Goal: Task Accomplishment & Management: Manage account settings

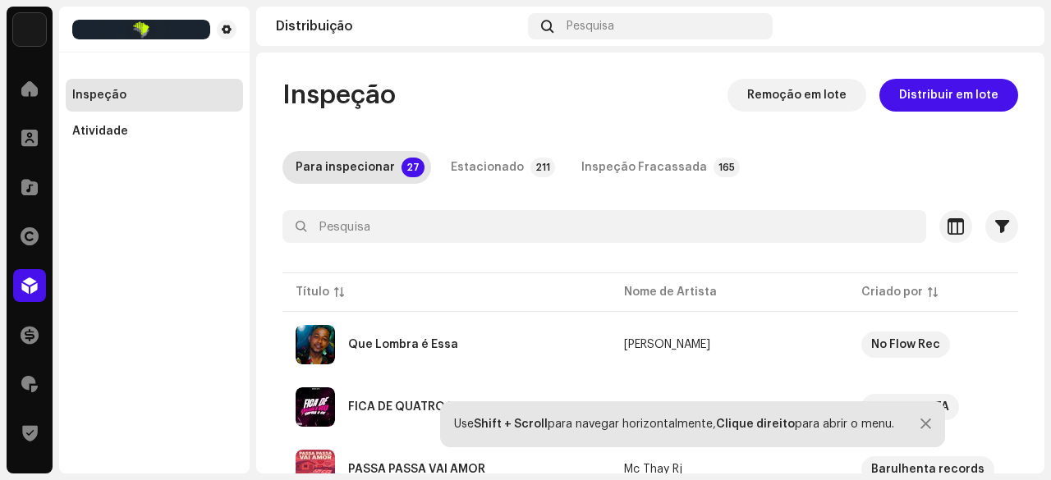
scroll to position [164, 0]
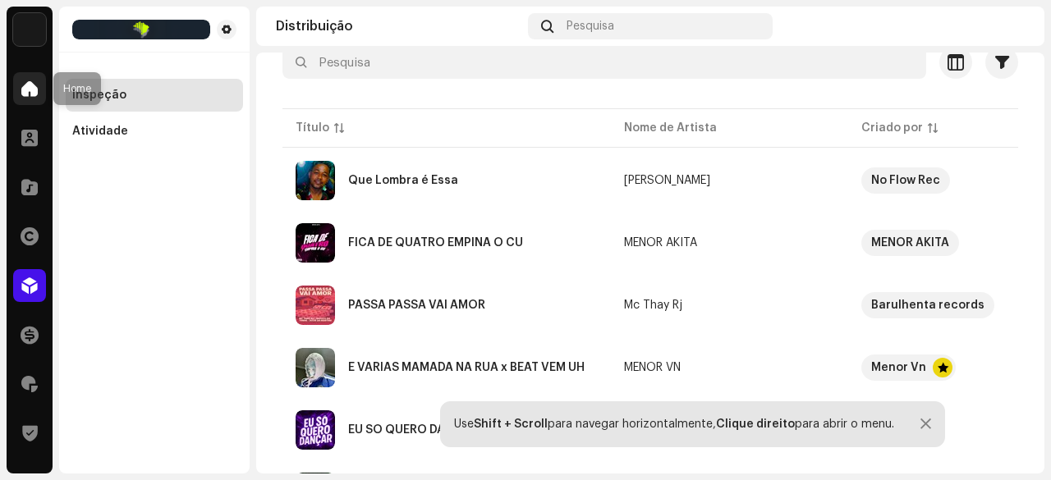
click at [23, 88] on span at bounding box center [29, 88] width 16 height 13
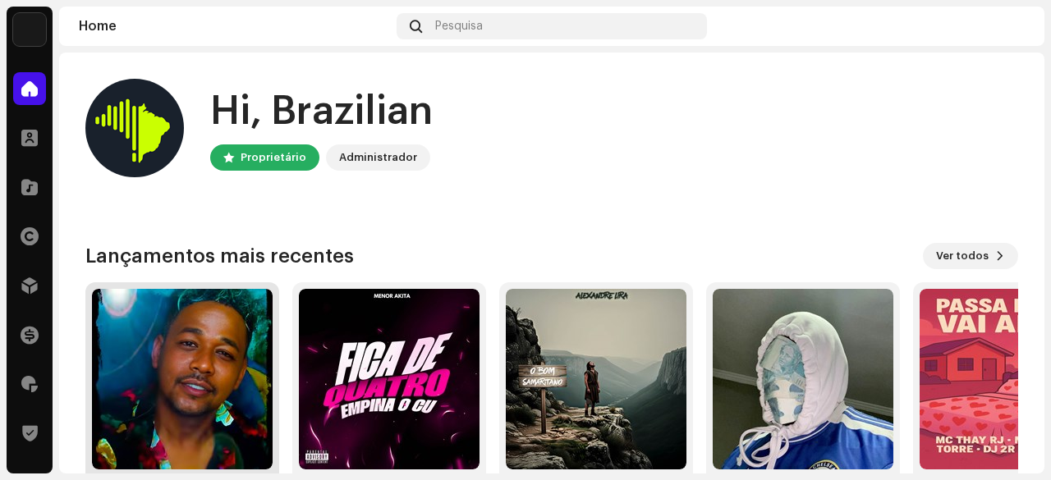
click at [180, 360] on img at bounding box center [182, 379] width 181 height 181
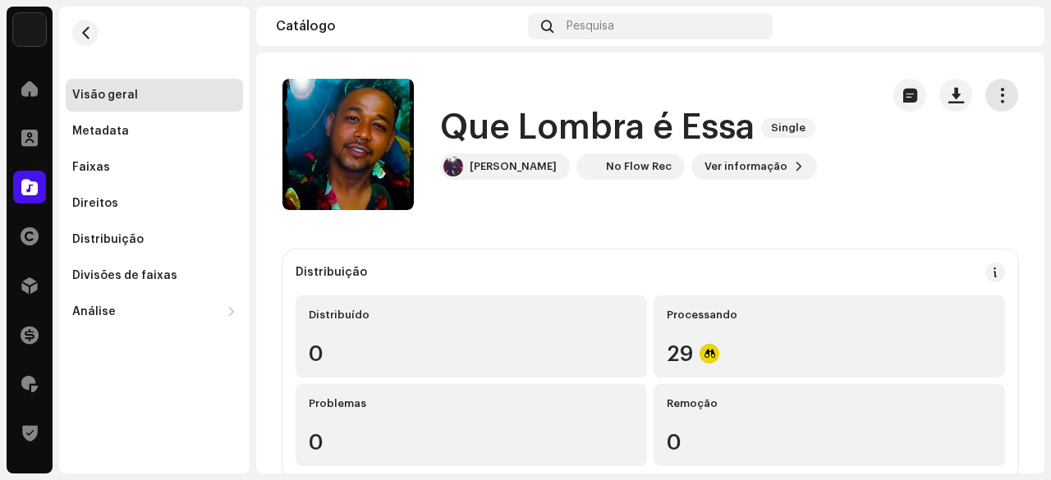
click at [994, 89] on span "button" at bounding box center [1002, 95] width 16 height 13
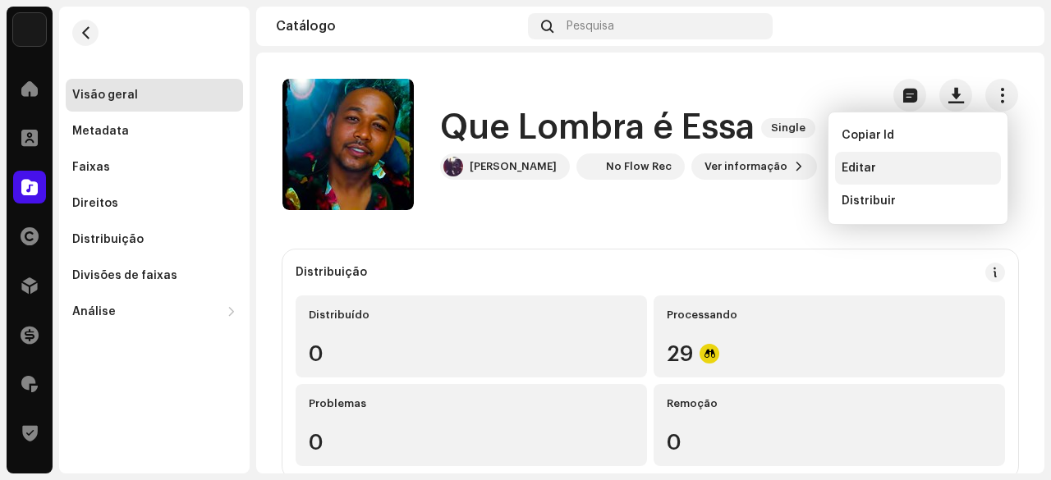
click at [874, 162] on div "Editar" at bounding box center [917, 168] width 153 height 13
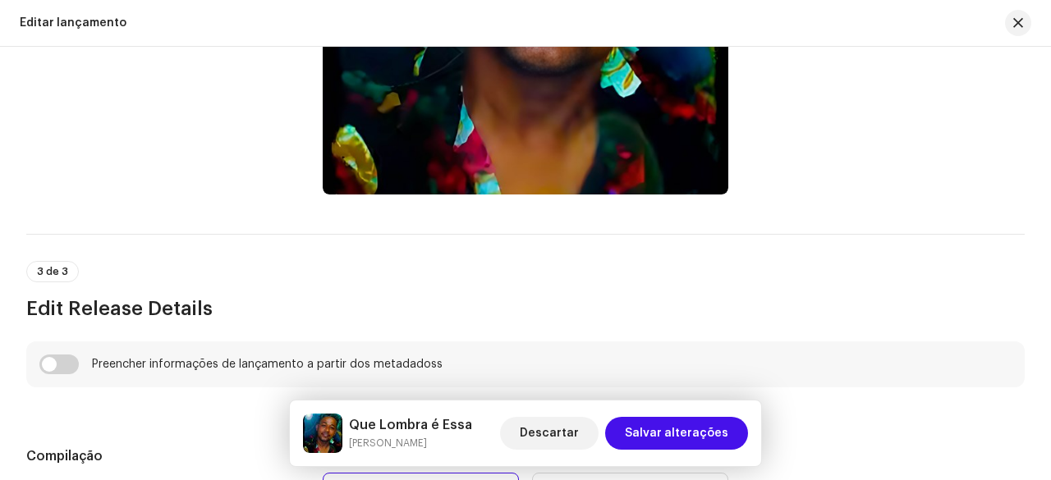
scroll to position [739, 0]
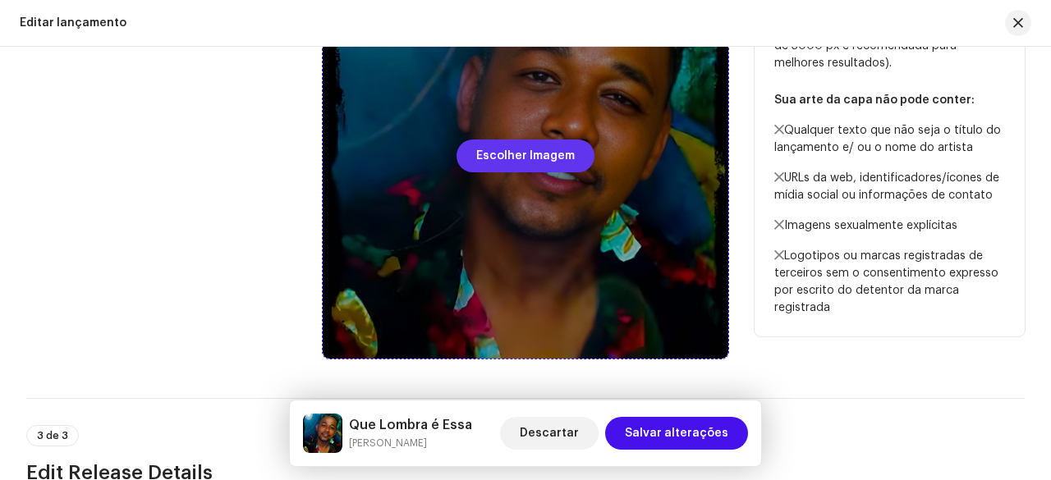
click at [498, 172] on span "Escolher Imagem" at bounding box center [525, 156] width 99 height 33
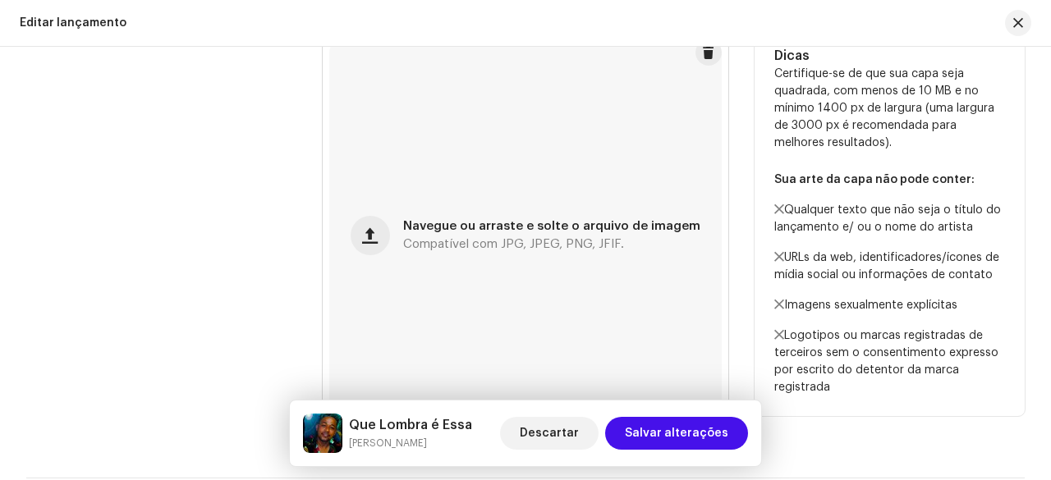
scroll to position [657, 0]
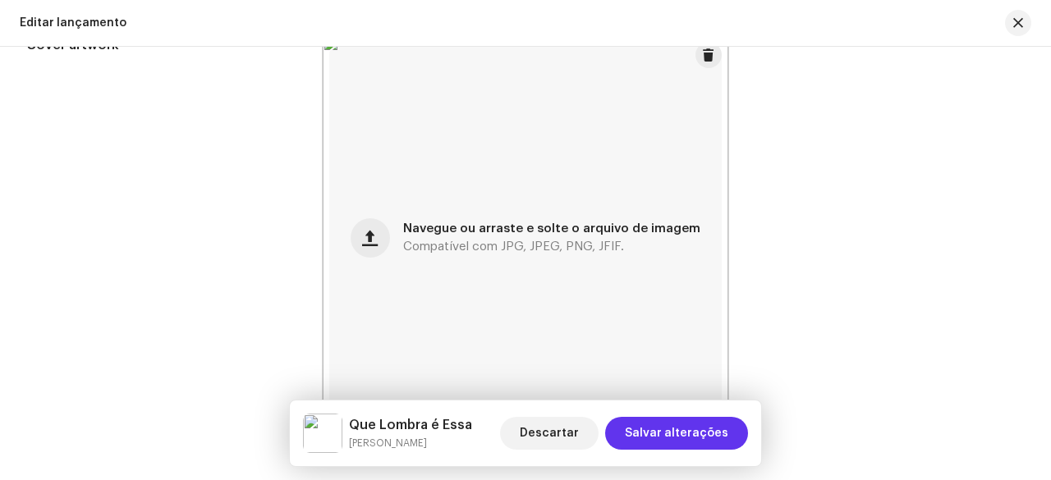
click at [684, 432] on span "Salvar alterações" at bounding box center [676, 433] width 103 height 33
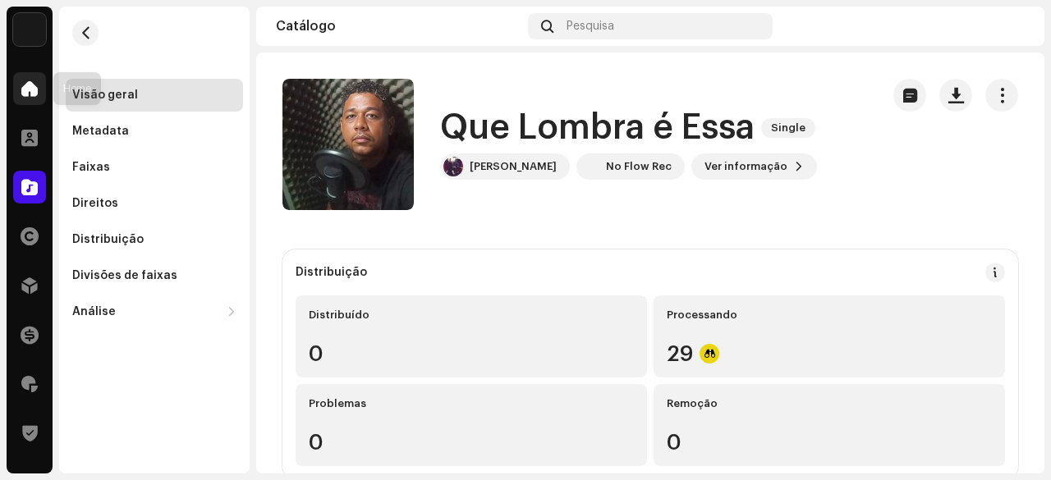
click at [32, 94] on span at bounding box center [29, 88] width 16 height 13
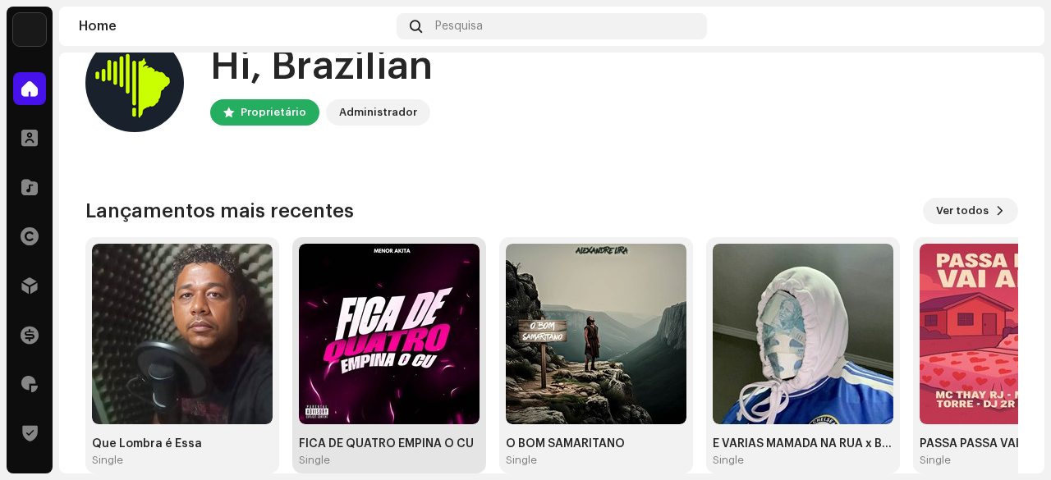
scroll to position [82, 0]
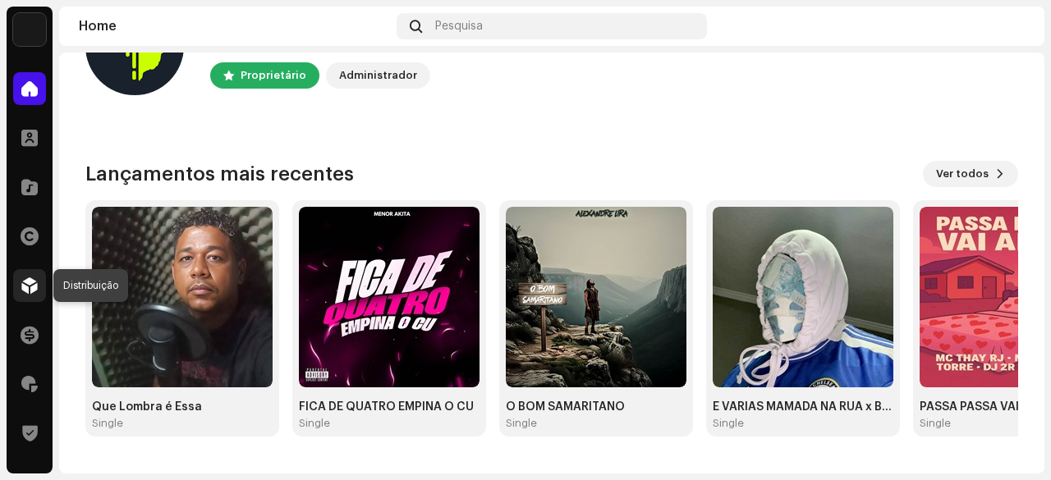
click at [25, 281] on span at bounding box center [29, 285] width 16 height 13
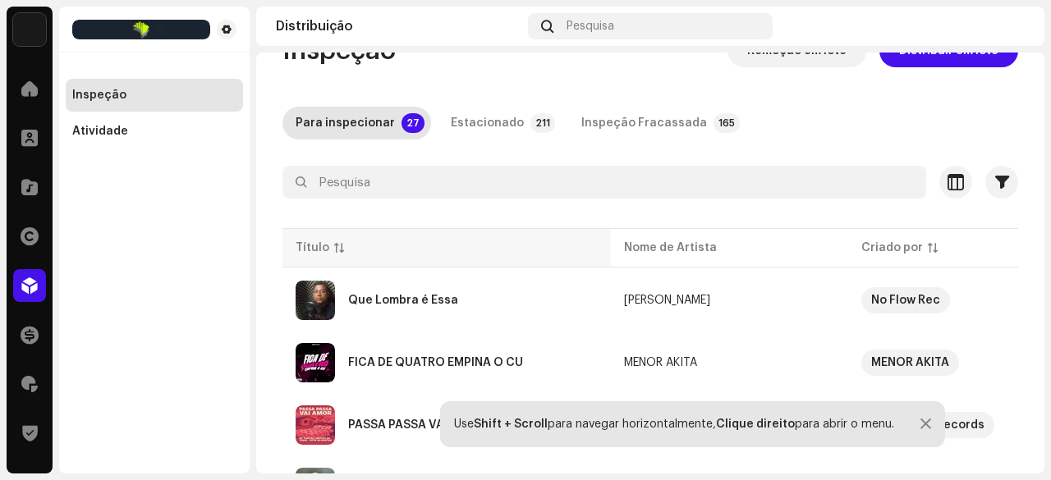
scroll to position [82, 0]
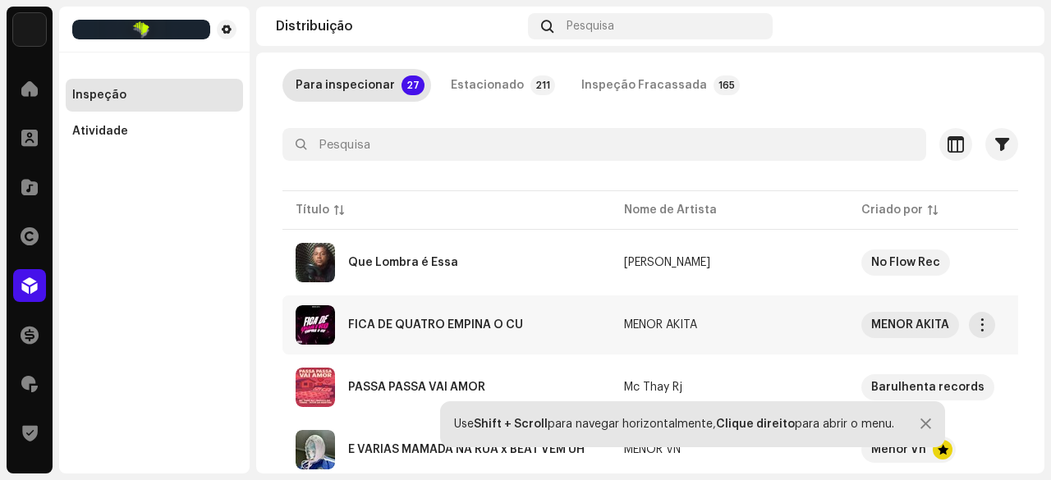
click at [455, 323] on div "FICA DE QUATRO EMPINA O CU" at bounding box center [435, 324] width 175 height 11
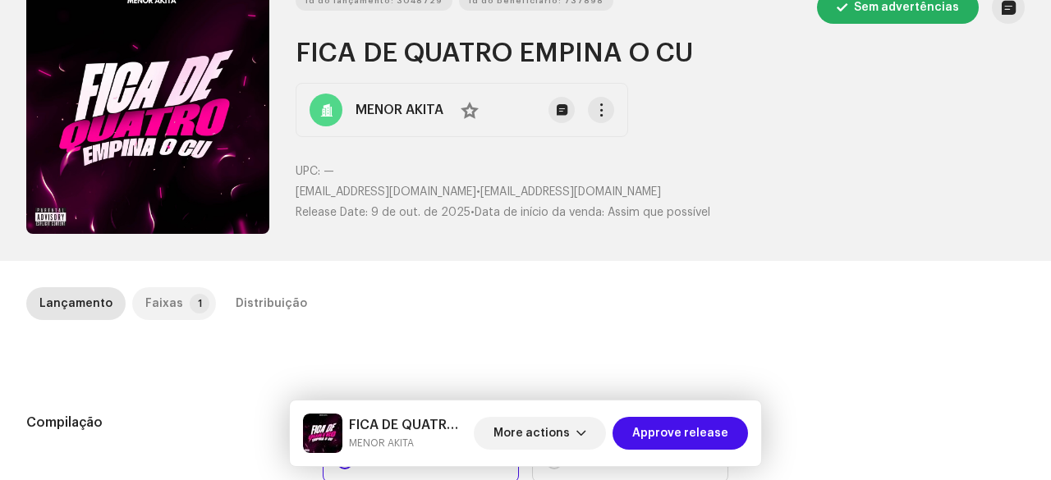
click at [167, 298] on div "Faixas" at bounding box center [164, 303] width 38 height 33
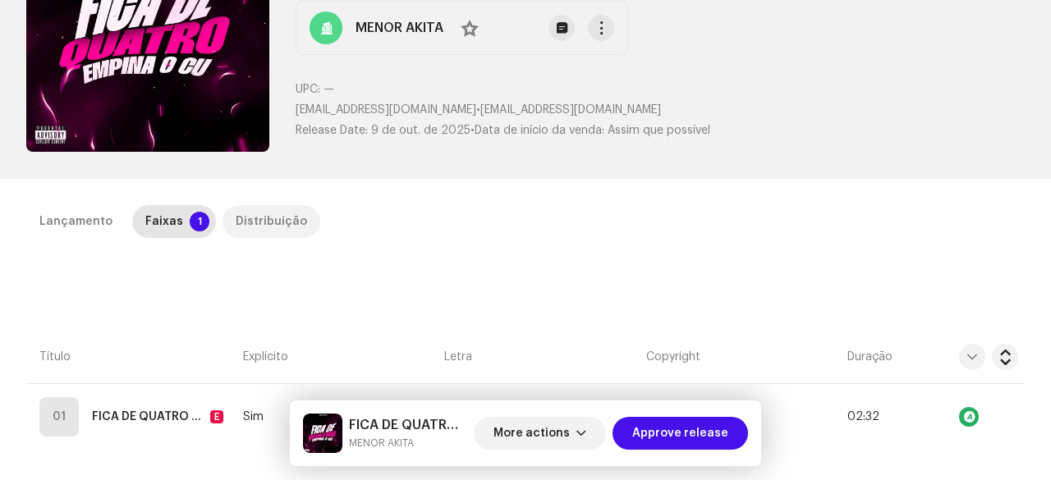
click at [269, 226] on div "Distribuição" at bounding box center [271, 221] width 71 height 33
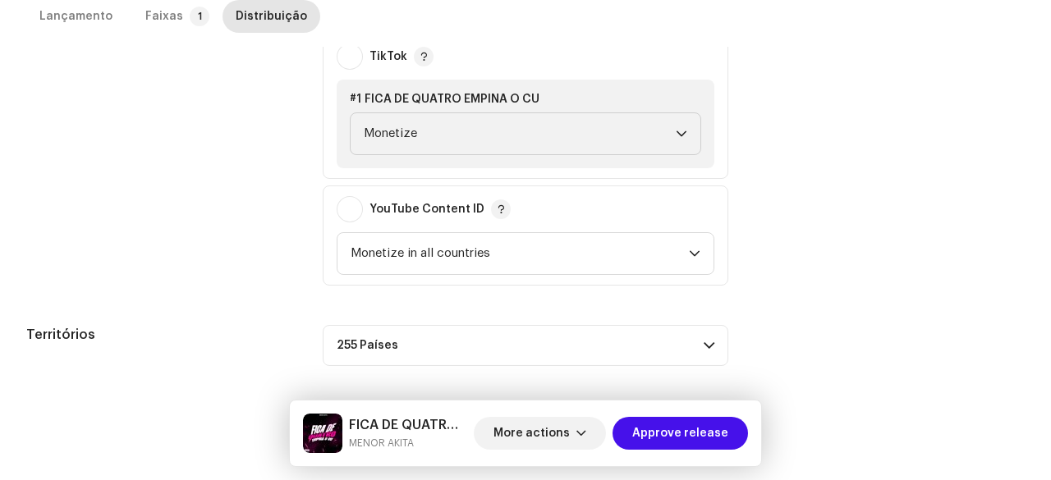
scroll to position [788, 0]
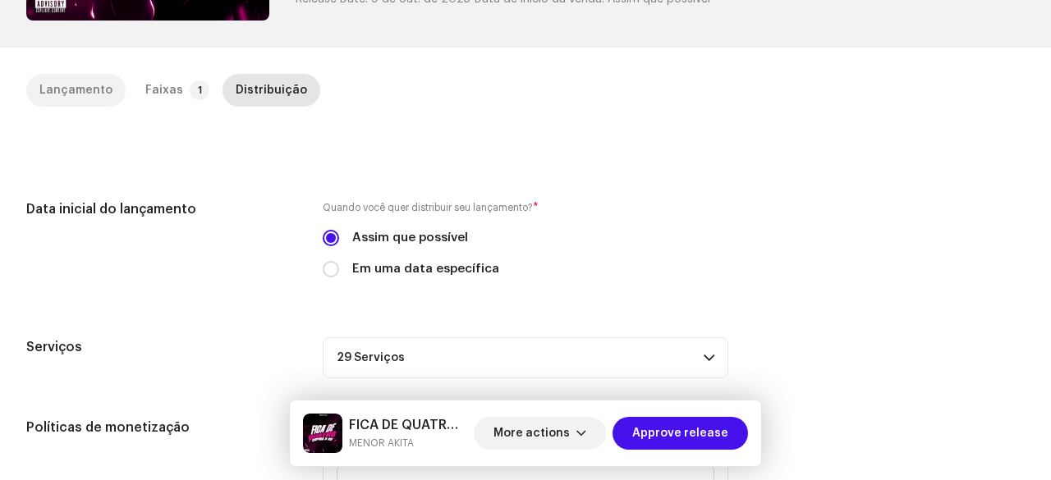
click at [76, 91] on div "Lançamento" at bounding box center [75, 90] width 73 height 33
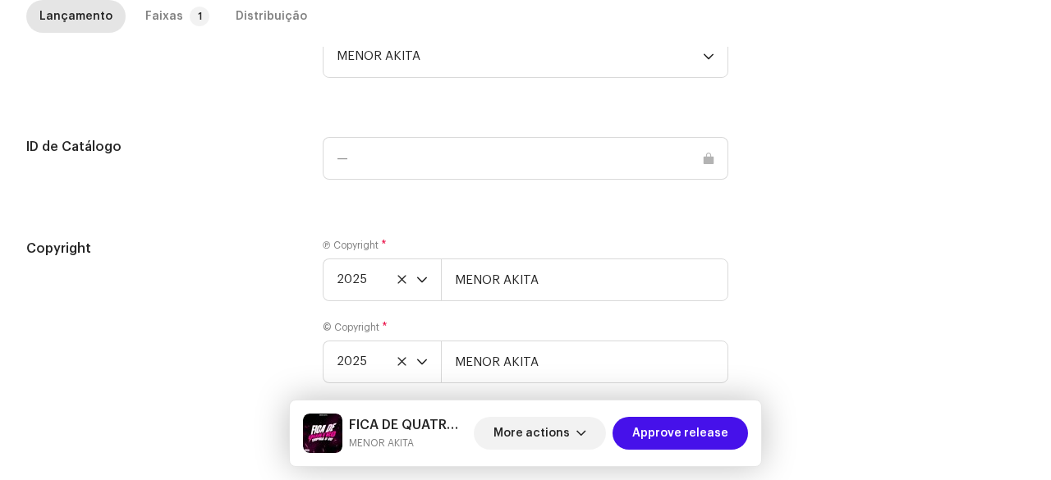
scroll to position [1693, 0]
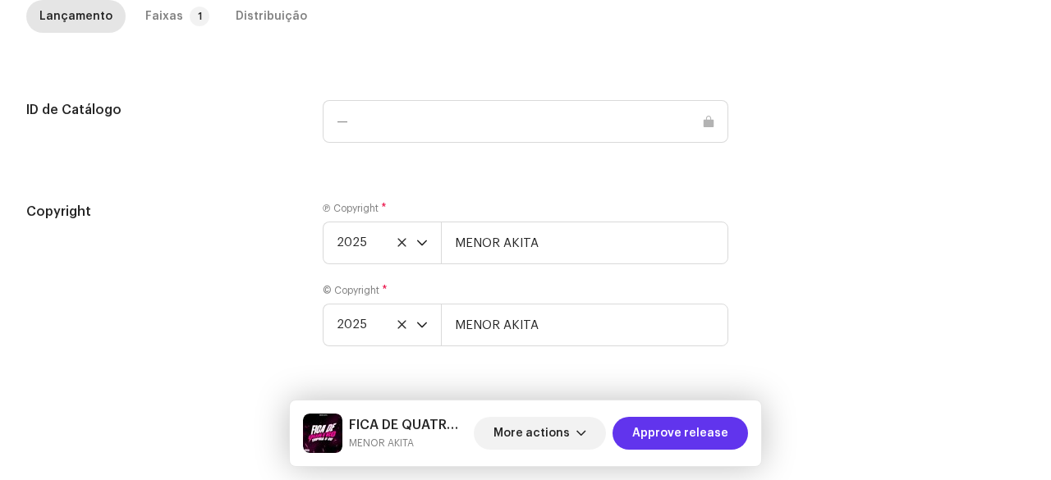
click at [695, 429] on span "Approve release" at bounding box center [680, 433] width 96 height 33
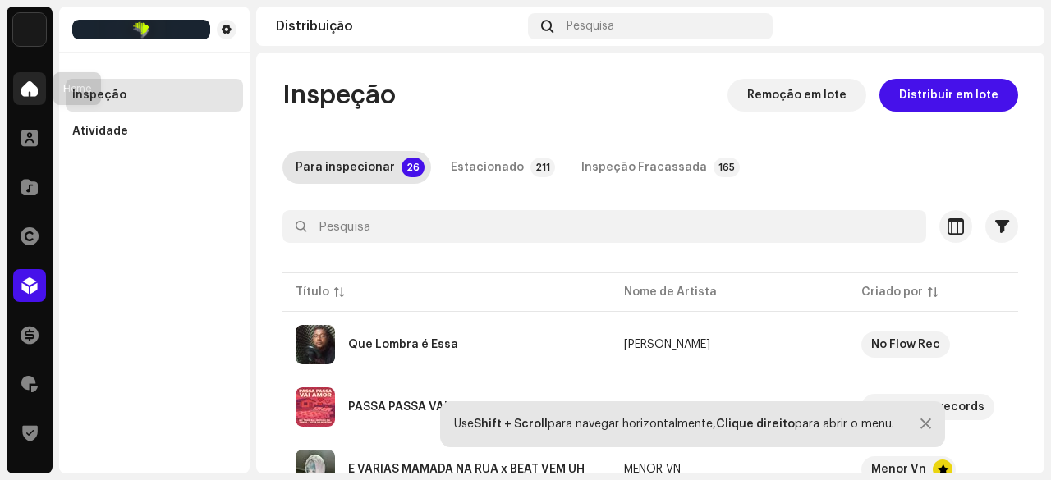
click at [33, 85] on span at bounding box center [29, 88] width 16 height 13
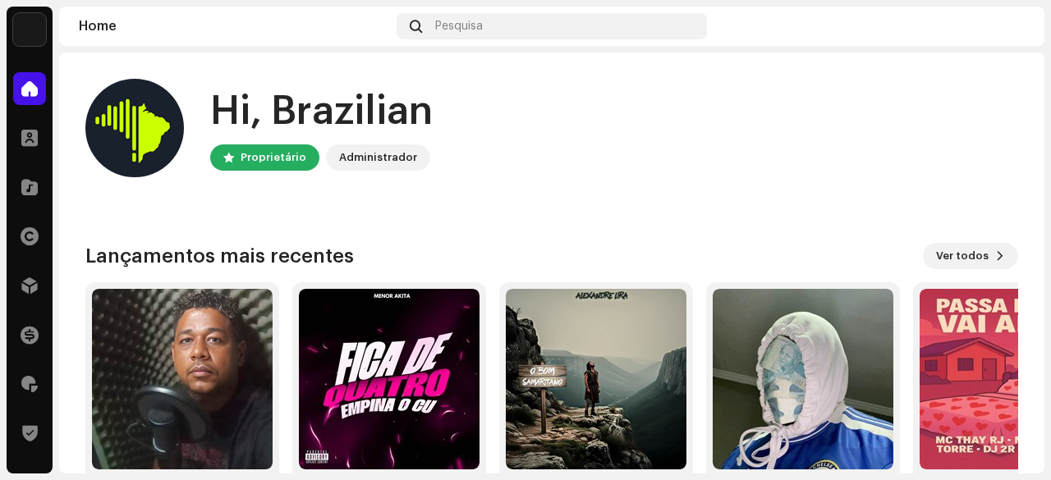
scroll to position [82, 0]
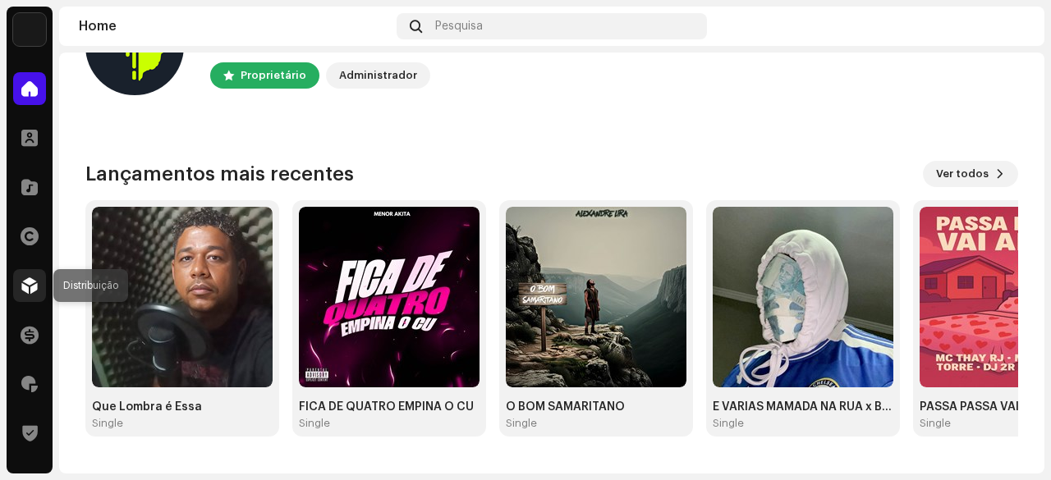
click at [34, 281] on span at bounding box center [29, 285] width 16 height 13
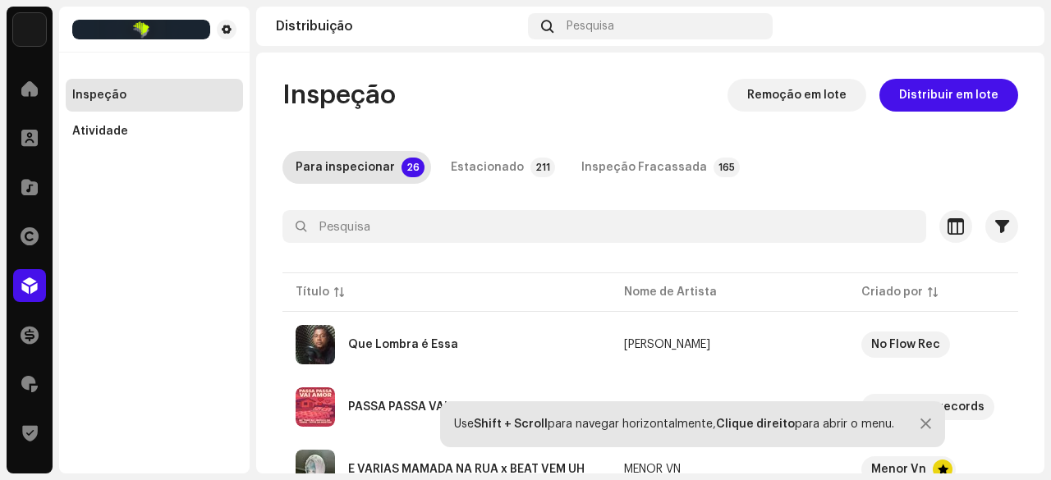
scroll to position [82, 0]
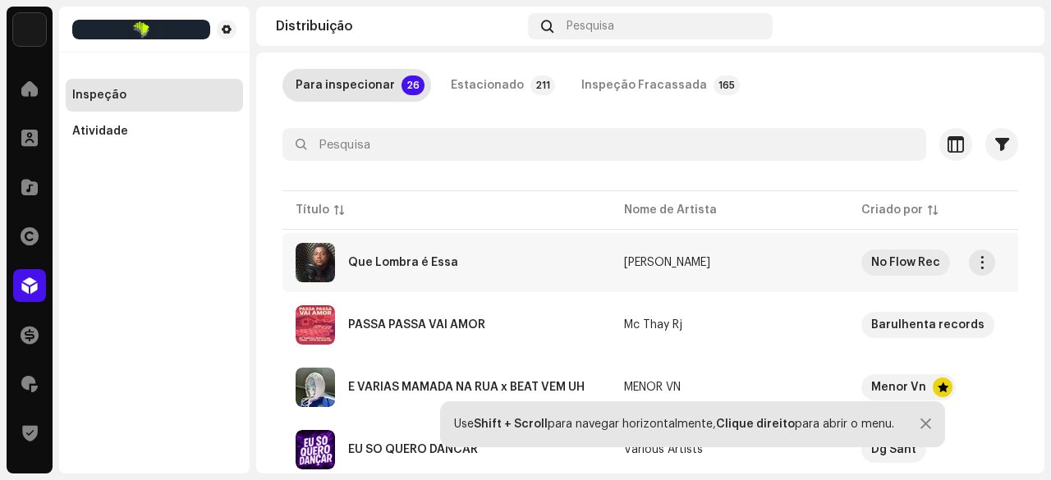
click at [405, 266] on div "Que Lombra é Essa" at bounding box center [403, 262] width 110 height 11
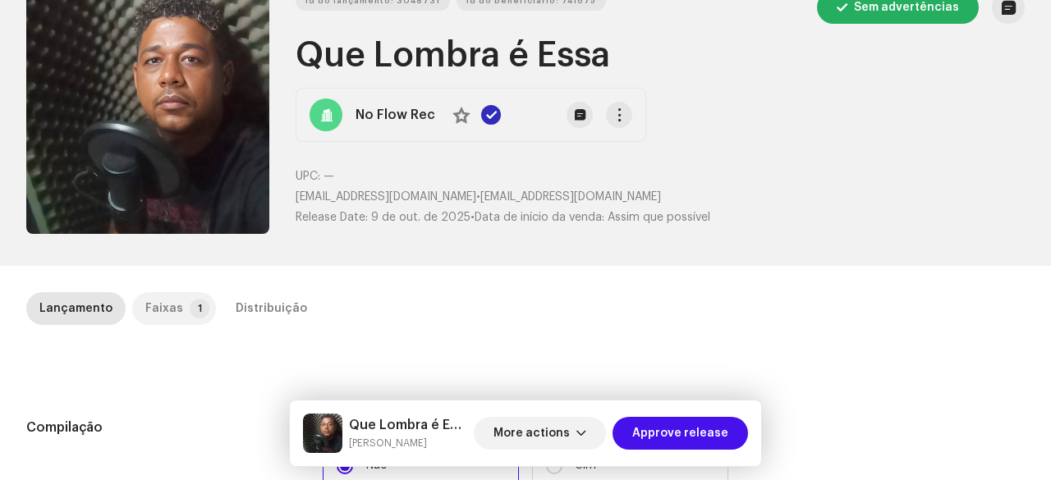
click at [181, 308] on p-tab "Faixas 1" at bounding box center [174, 308] width 84 height 33
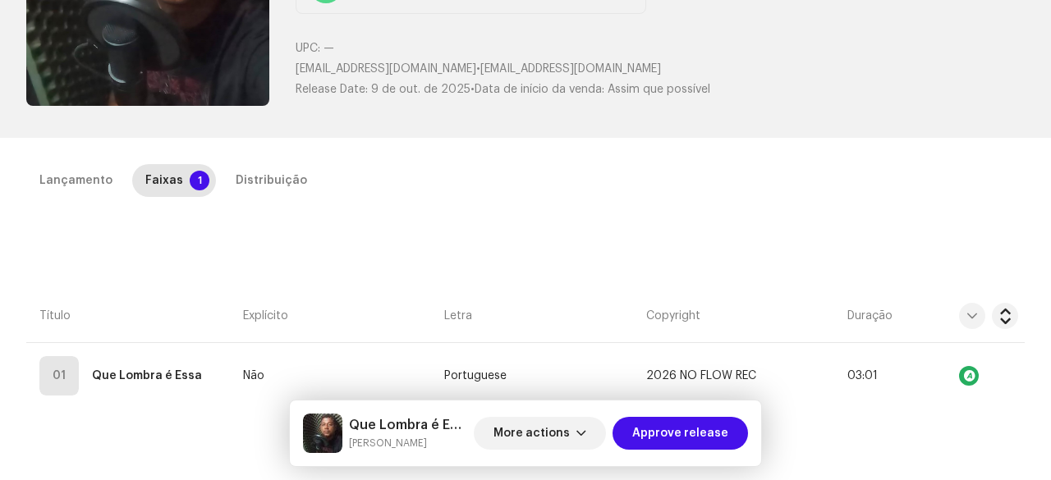
scroll to position [246, 0]
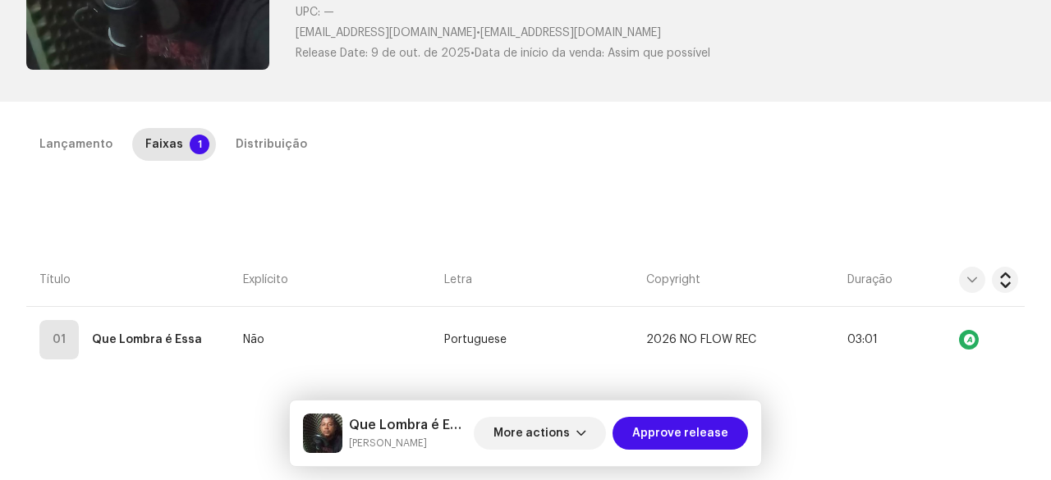
click at [241, 126] on div "Inspeção / Que Lombra é Essa Trust & Safety Guide Id do lançamento: 3048731 Id …" at bounding box center [525, 240] width 1051 height 480
click at [266, 140] on div "Distribuição" at bounding box center [271, 144] width 71 height 33
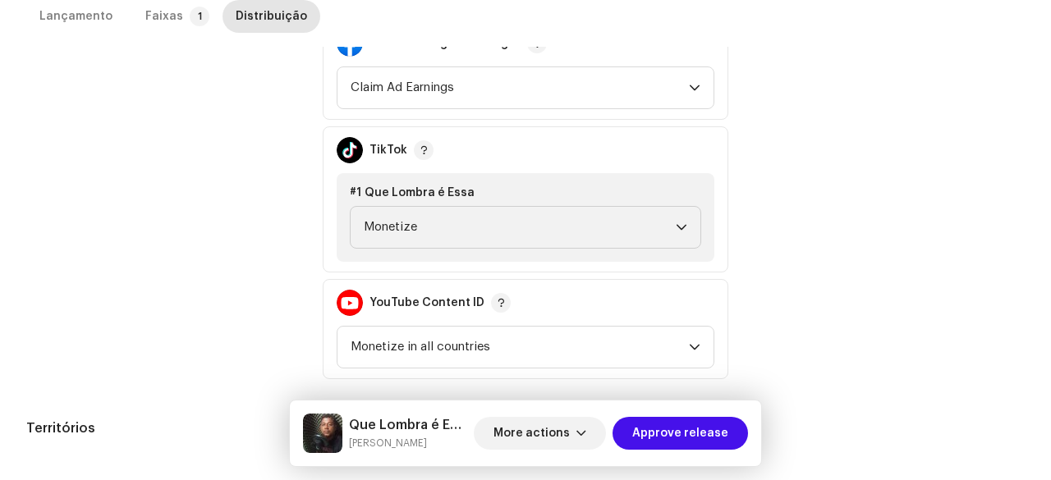
scroll to position [793, 0]
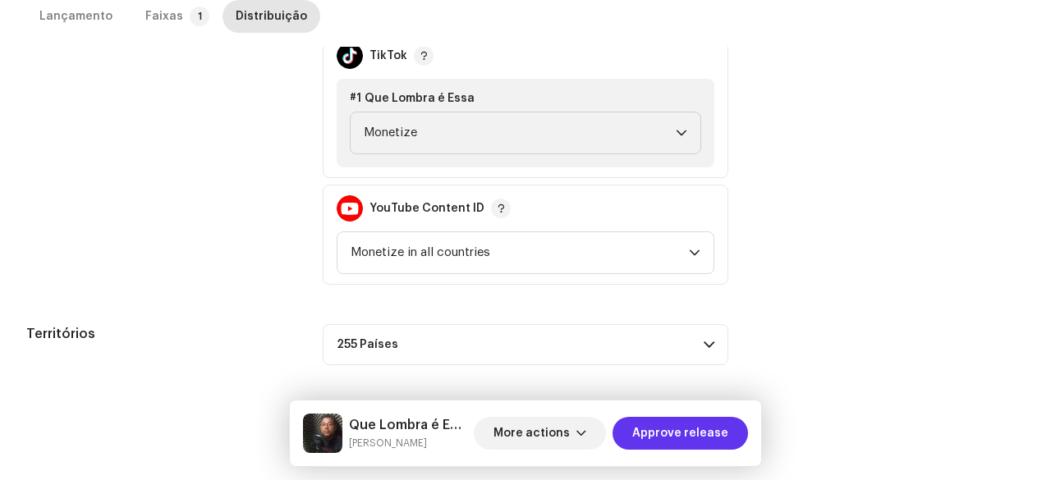
click at [670, 438] on span "Approve release" at bounding box center [680, 433] width 96 height 33
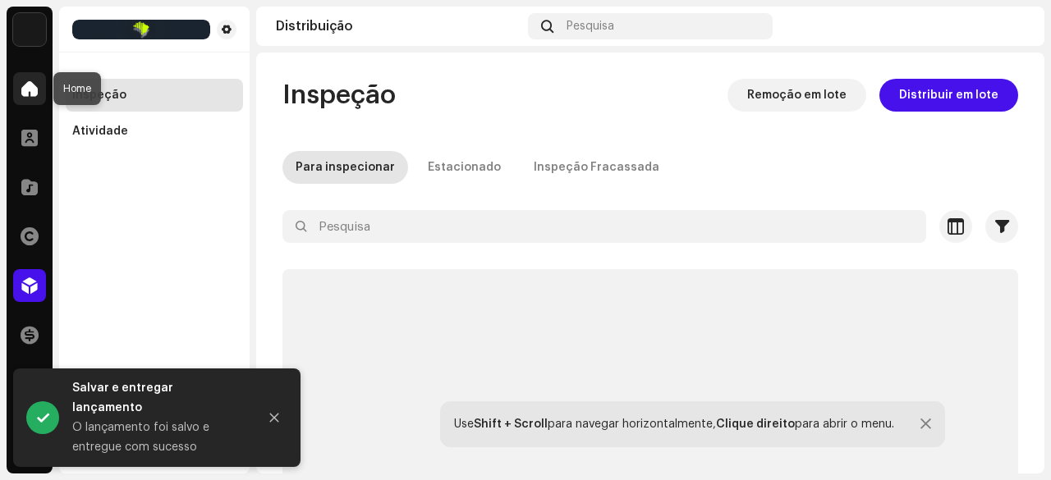
click at [21, 92] on div at bounding box center [29, 88] width 33 height 33
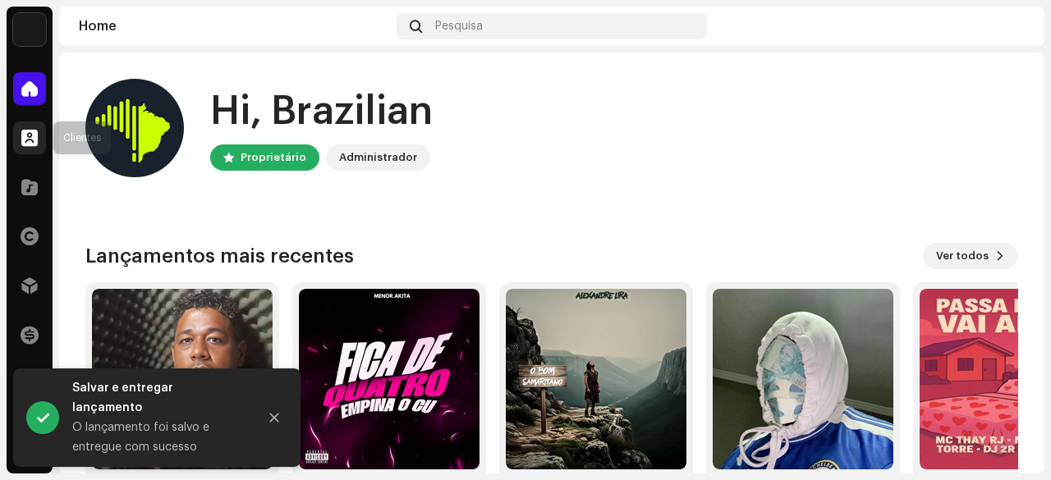
click at [17, 144] on div at bounding box center [29, 138] width 33 height 33
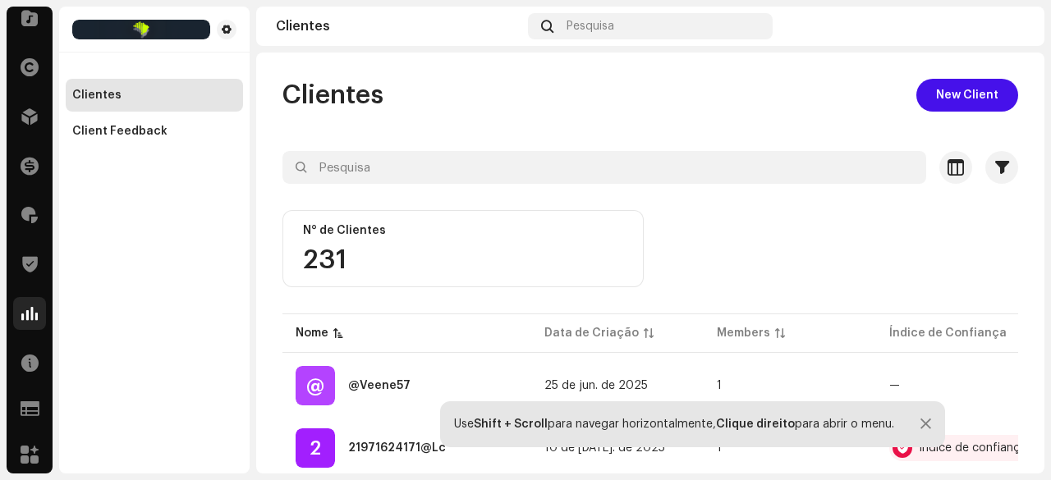
scroll to position [172, 0]
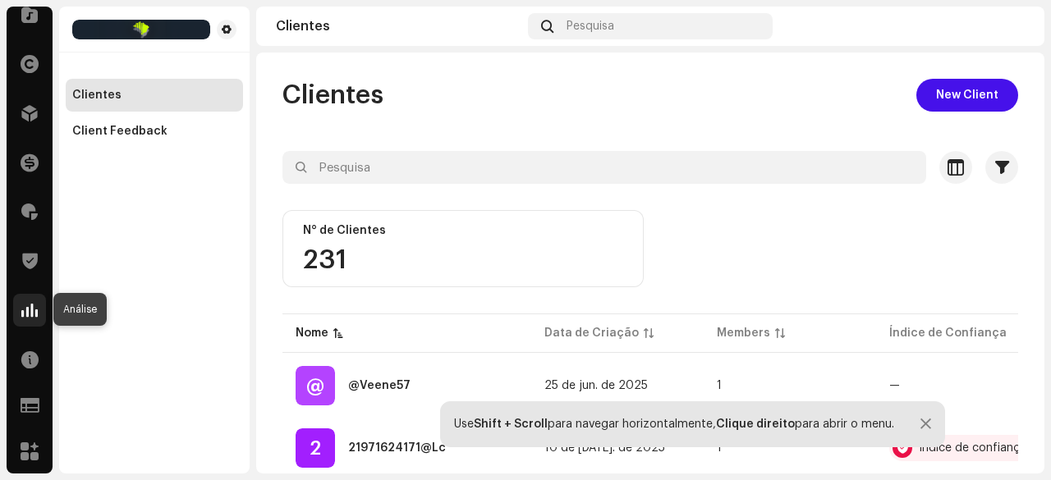
click at [34, 307] on span at bounding box center [29, 310] width 16 height 13
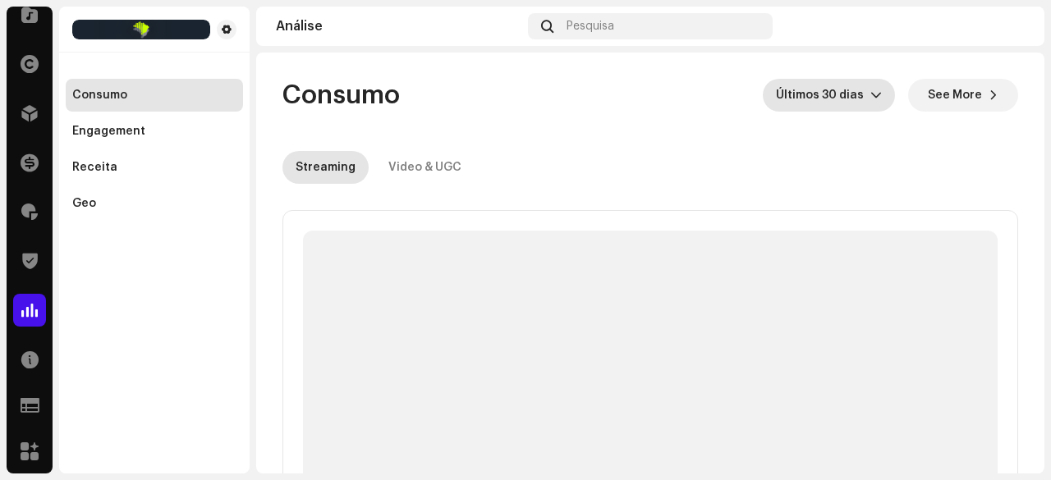
click at [836, 94] on span "Últimos 30 dias" at bounding box center [823, 95] width 94 height 33
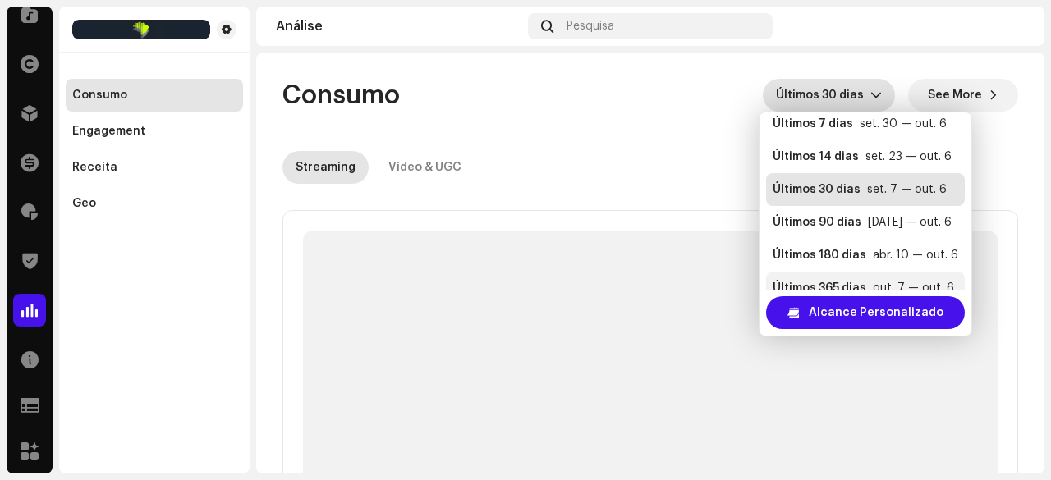
scroll to position [33, 0]
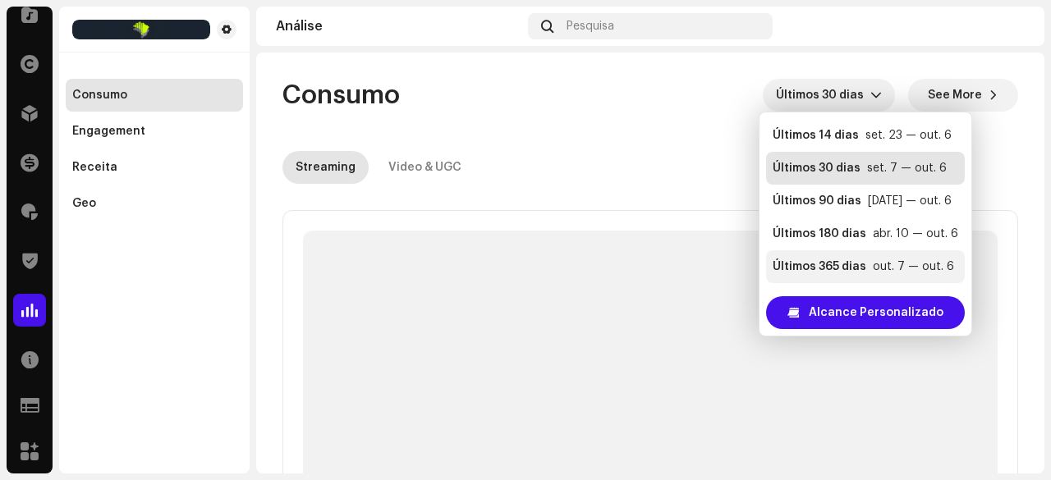
click at [849, 266] on div "Últimos 365 dias" at bounding box center [820, 267] width 94 height 16
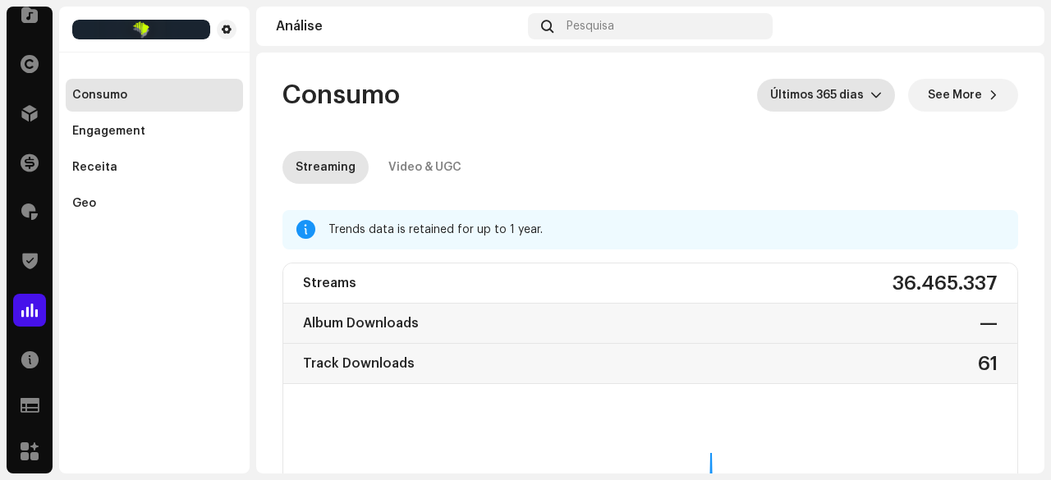
click at [823, 101] on span "Últimos 365 dias" at bounding box center [820, 95] width 100 height 33
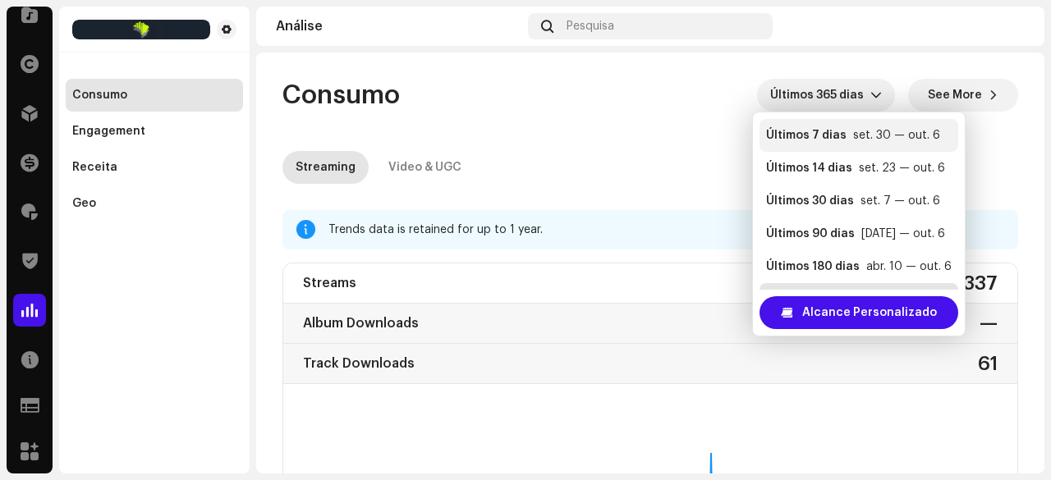
click at [853, 134] on div "set. 30 — out. 6" at bounding box center [896, 135] width 87 height 16
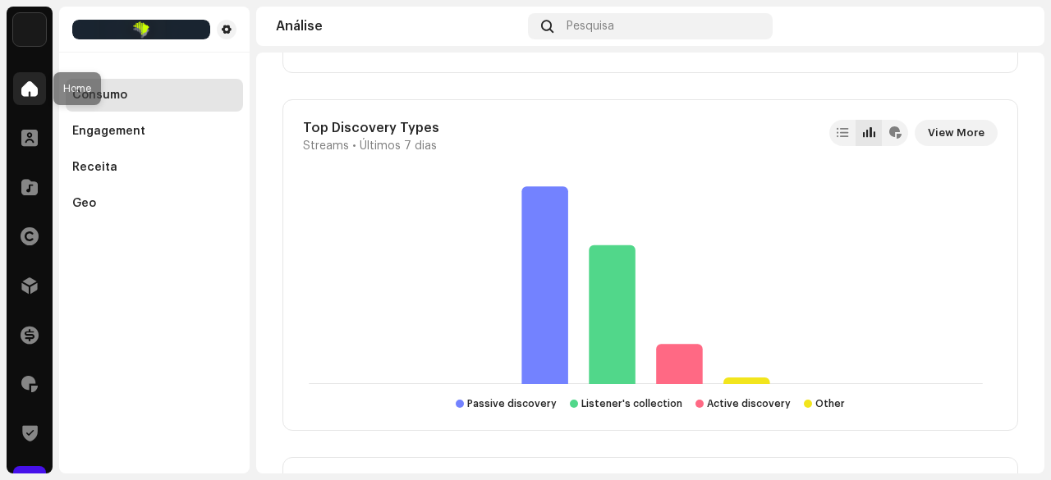
click at [24, 100] on div at bounding box center [29, 88] width 33 height 33
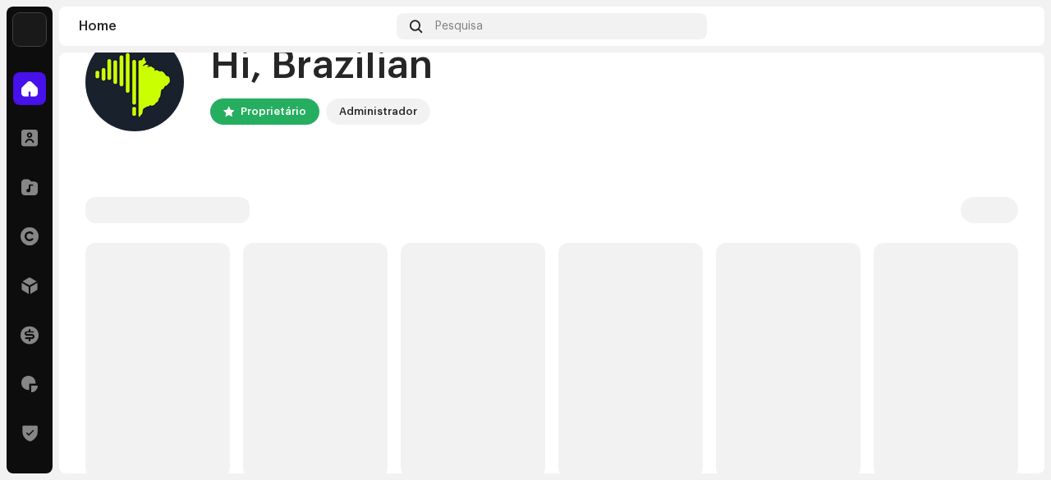
scroll to position [82, 0]
